Goal: Information Seeking & Learning: Learn about a topic

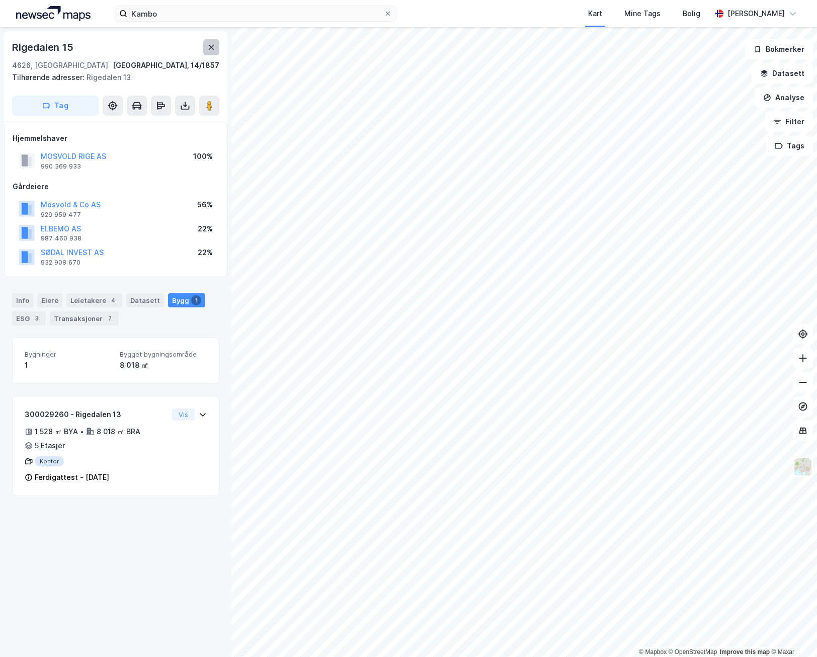
click at [208, 48] on icon at bounding box center [211, 47] width 8 height 8
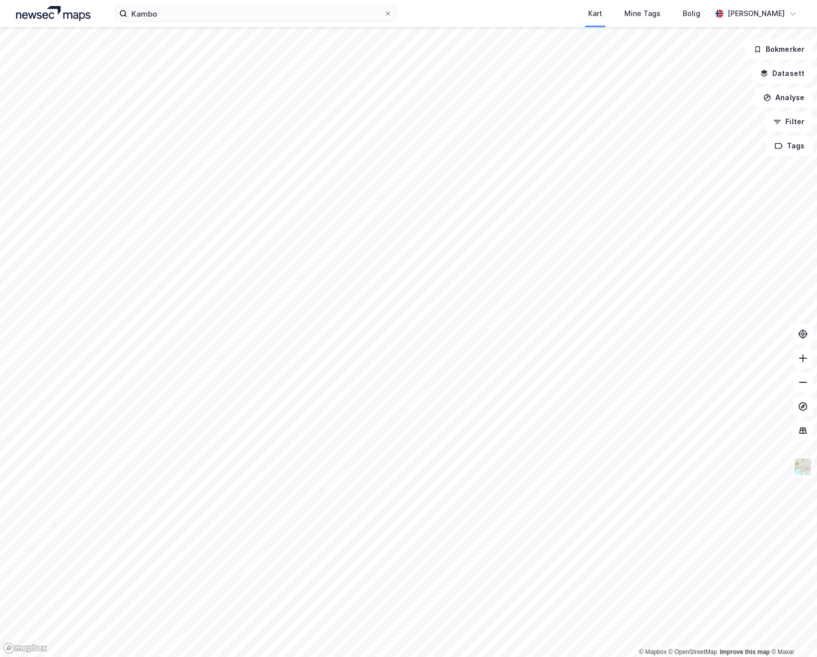
click at [337, 657] on html "Kambo Kart Mine Tags Bolig [PERSON_NAME] © Mapbox © OpenStreetMap Improve this …" at bounding box center [408, 328] width 817 height 657
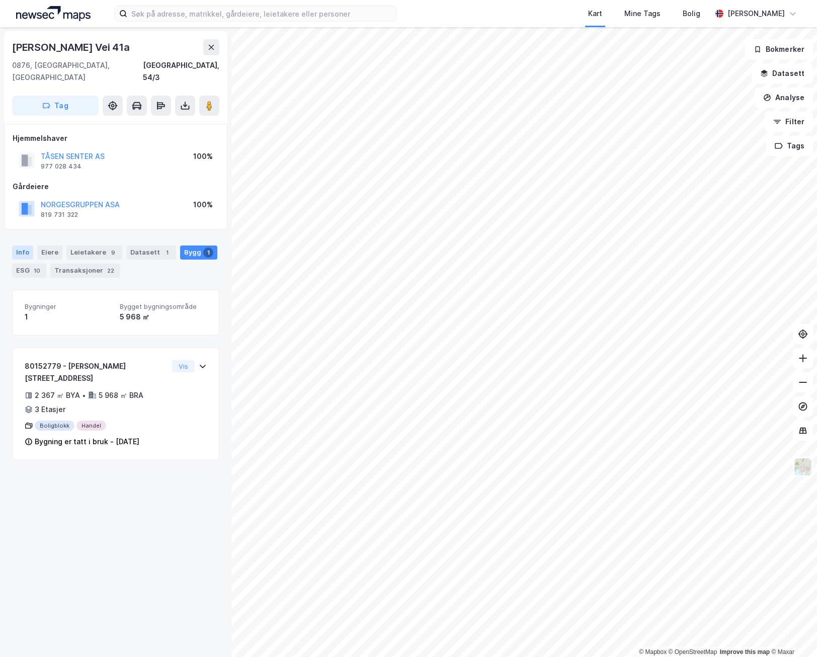
click at [23, 246] on div "Info" at bounding box center [22, 253] width 21 height 14
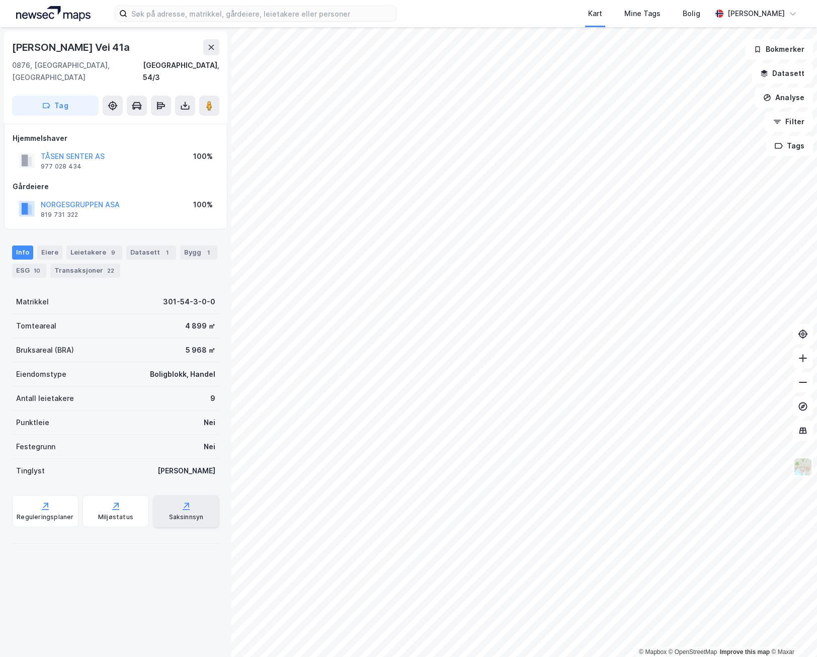
click at [169, 500] on div "Saksinnsyn" at bounding box center [186, 511] width 66 height 32
click at [76, 264] on div "Transaksjoner 22" at bounding box center [85, 271] width 70 height 14
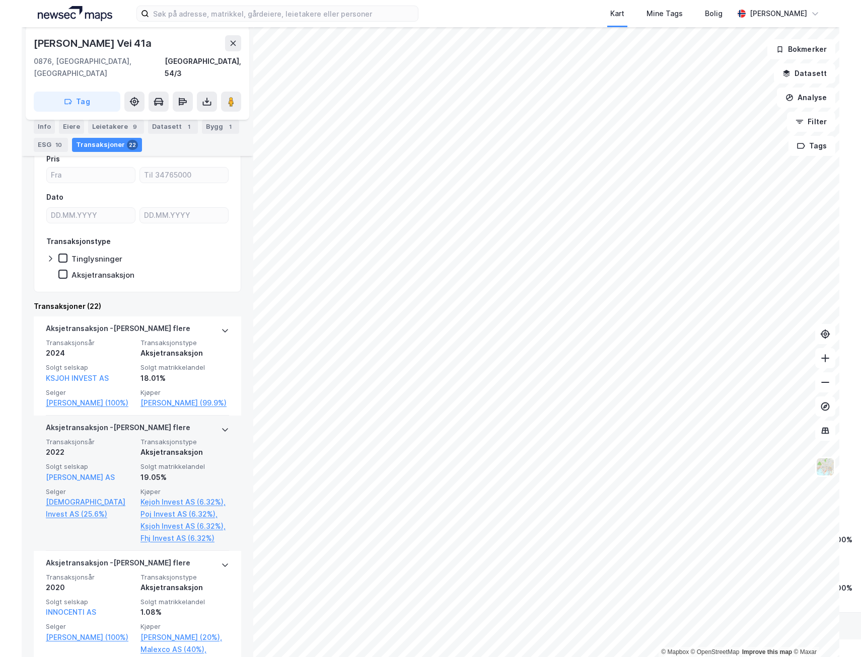
scroll to position [151, 0]
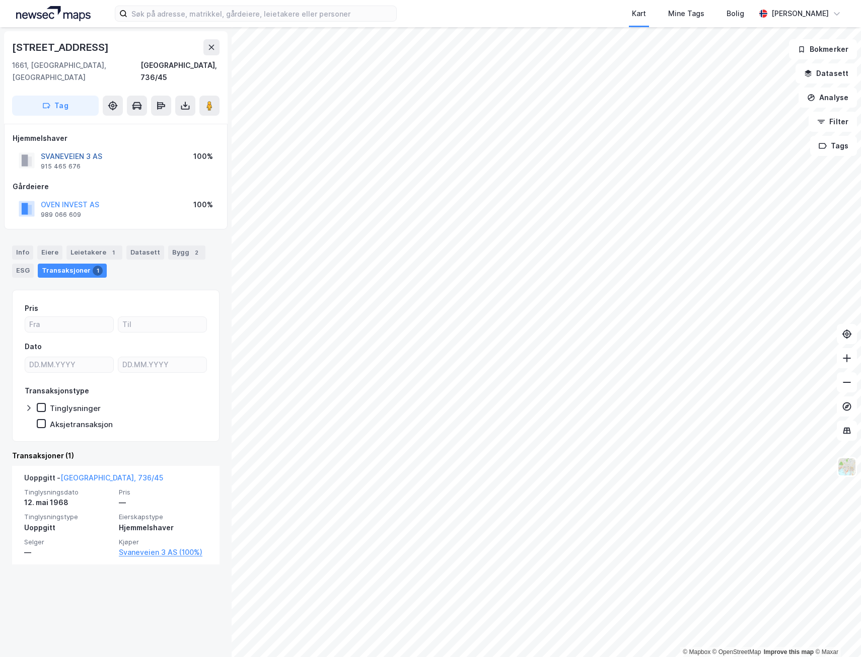
click at [0, 0] on button "SVANEVEIEN 3 AS" at bounding box center [0, 0] width 0 height 0
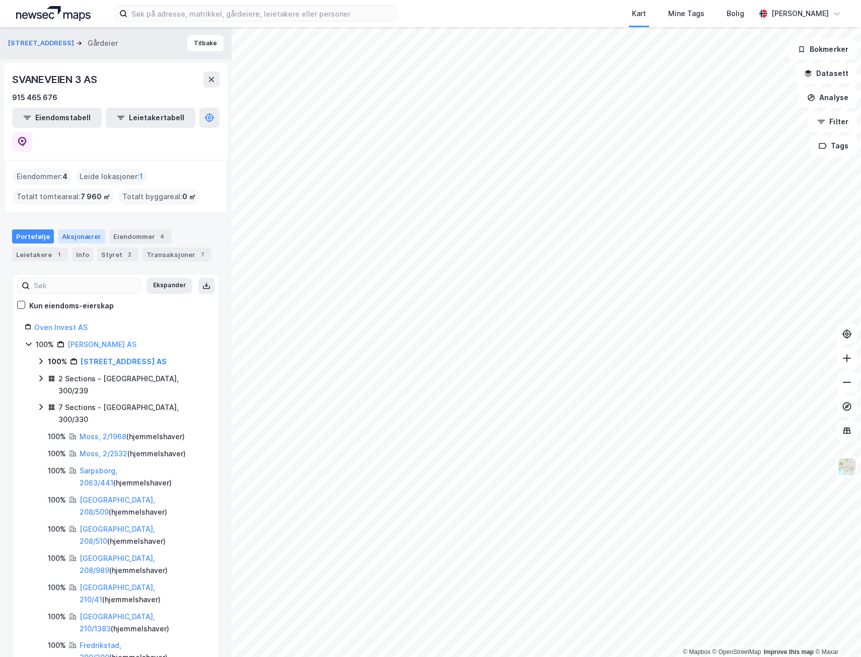
click at [80, 230] on div "Aksjonærer" at bounding box center [81, 237] width 47 height 14
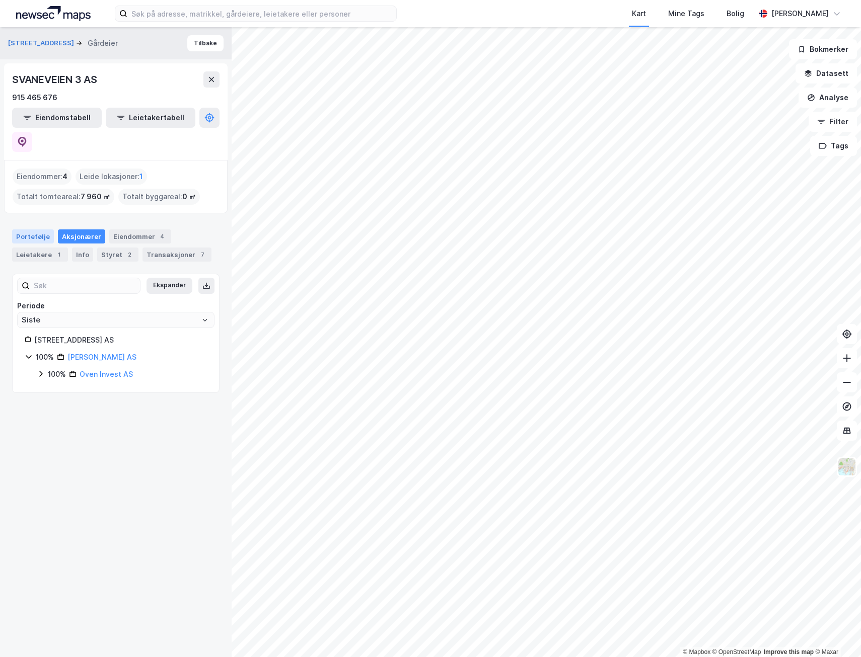
click at [36, 230] on div "Portefølje" at bounding box center [33, 237] width 42 height 14
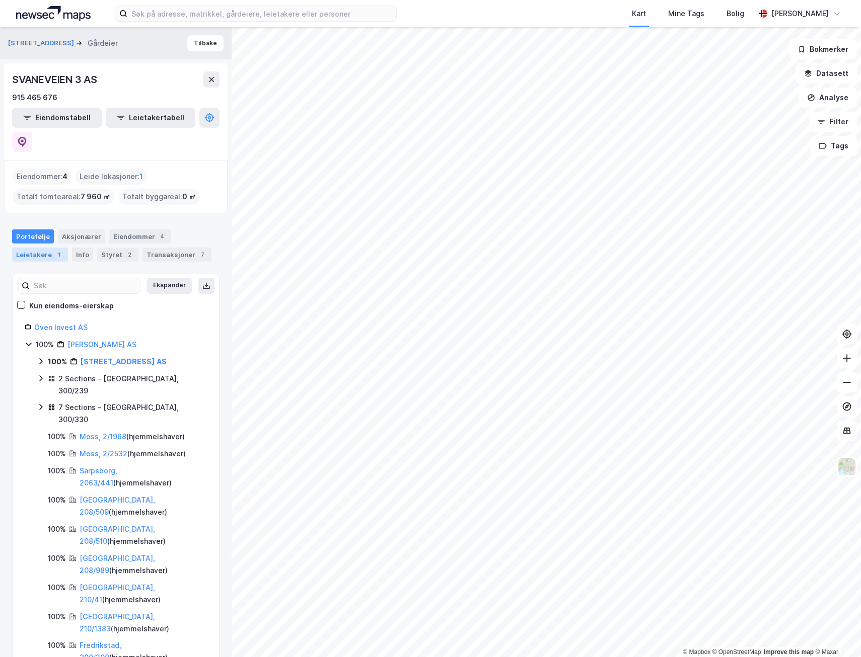
click at [50, 248] on div "Leietakere 1" at bounding box center [40, 255] width 56 height 14
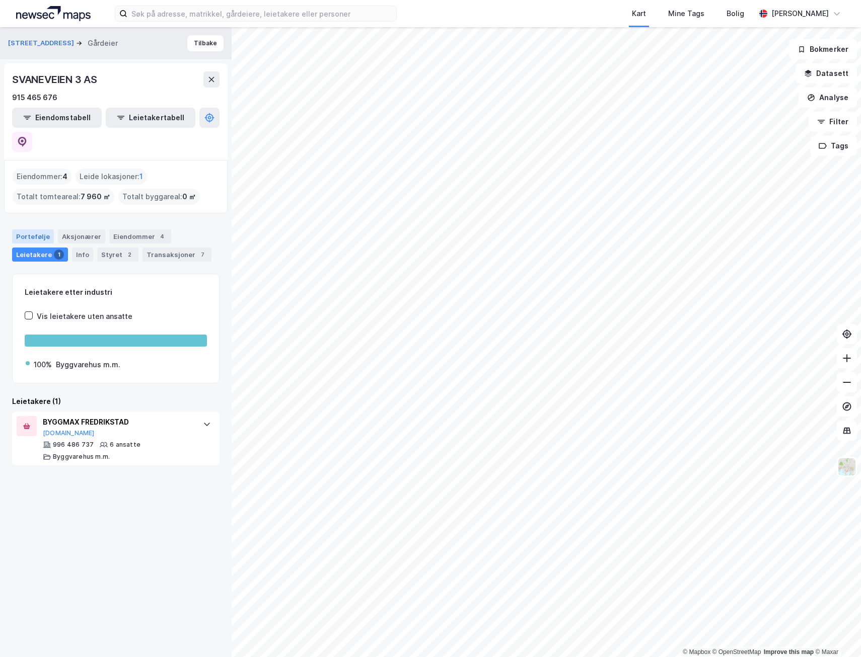
click at [32, 230] on div "Portefølje" at bounding box center [33, 237] width 42 height 14
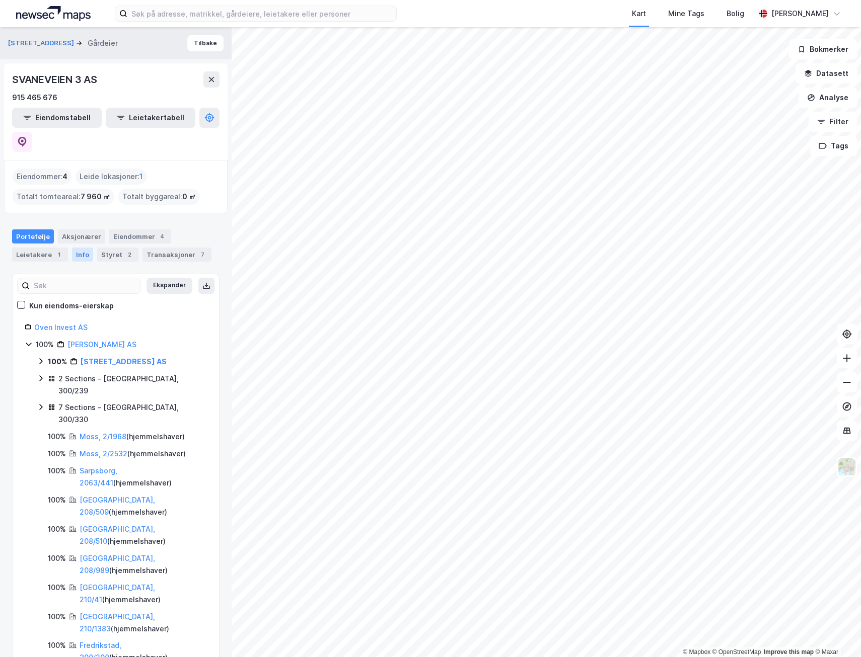
click at [78, 248] on div "Info" at bounding box center [82, 255] width 21 height 14
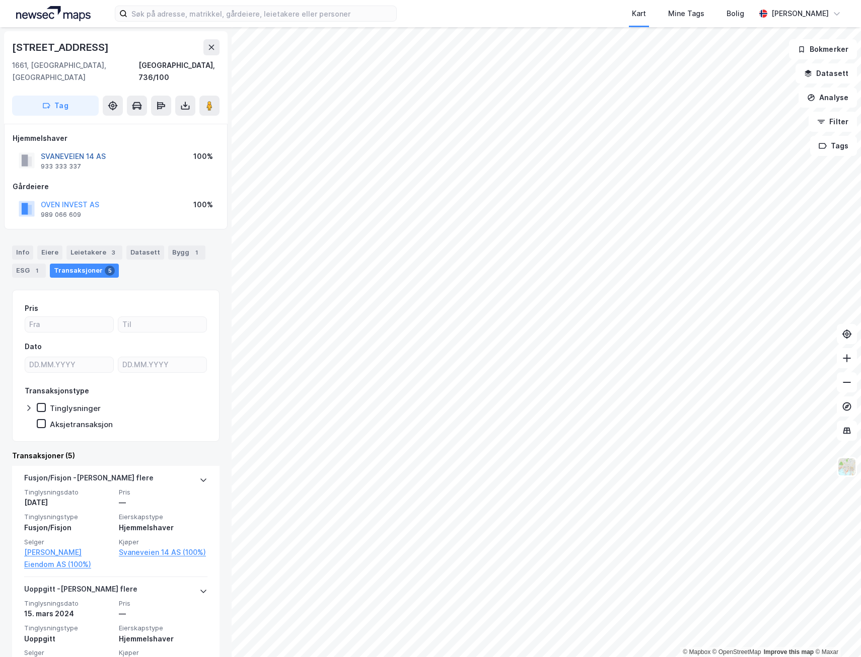
click at [0, 0] on button "SVANEVEIEN 14 AS" at bounding box center [0, 0] width 0 height 0
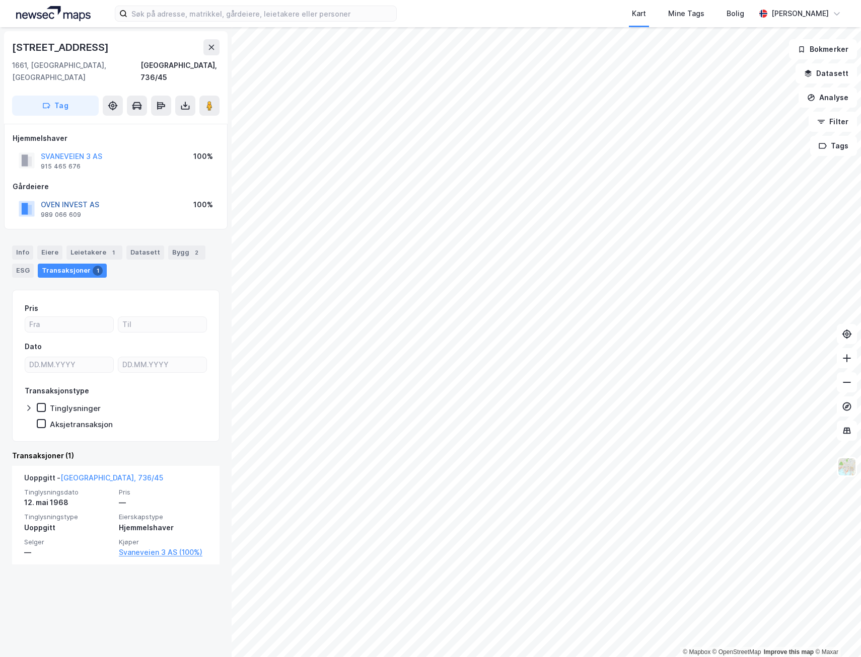
click at [0, 0] on button "OVEN INVEST AS" at bounding box center [0, 0] width 0 height 0
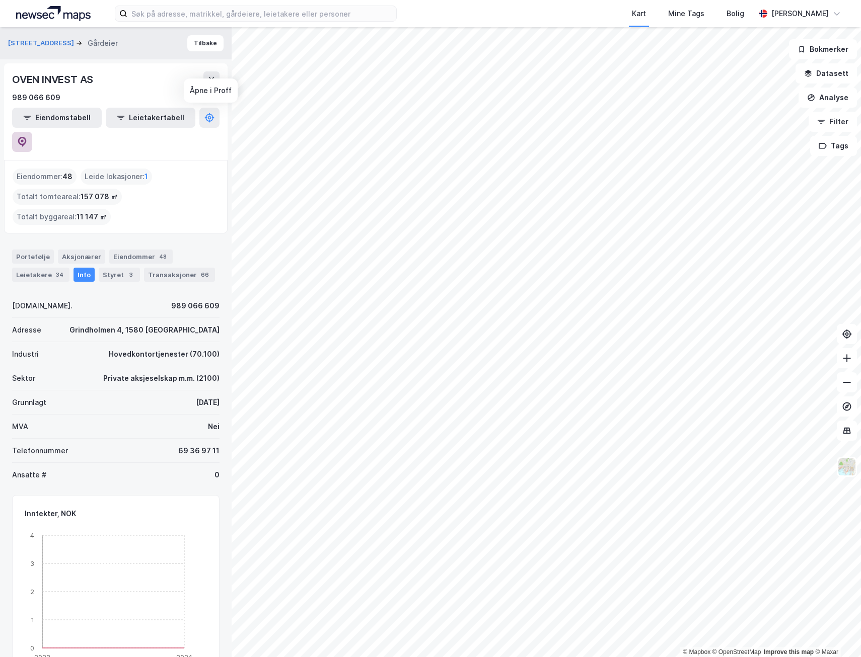
click at [32, 132] on button at bounding box center [22, 142] width 20 height 20
